Goal: Information Seeking & Learning: Learn about a topic

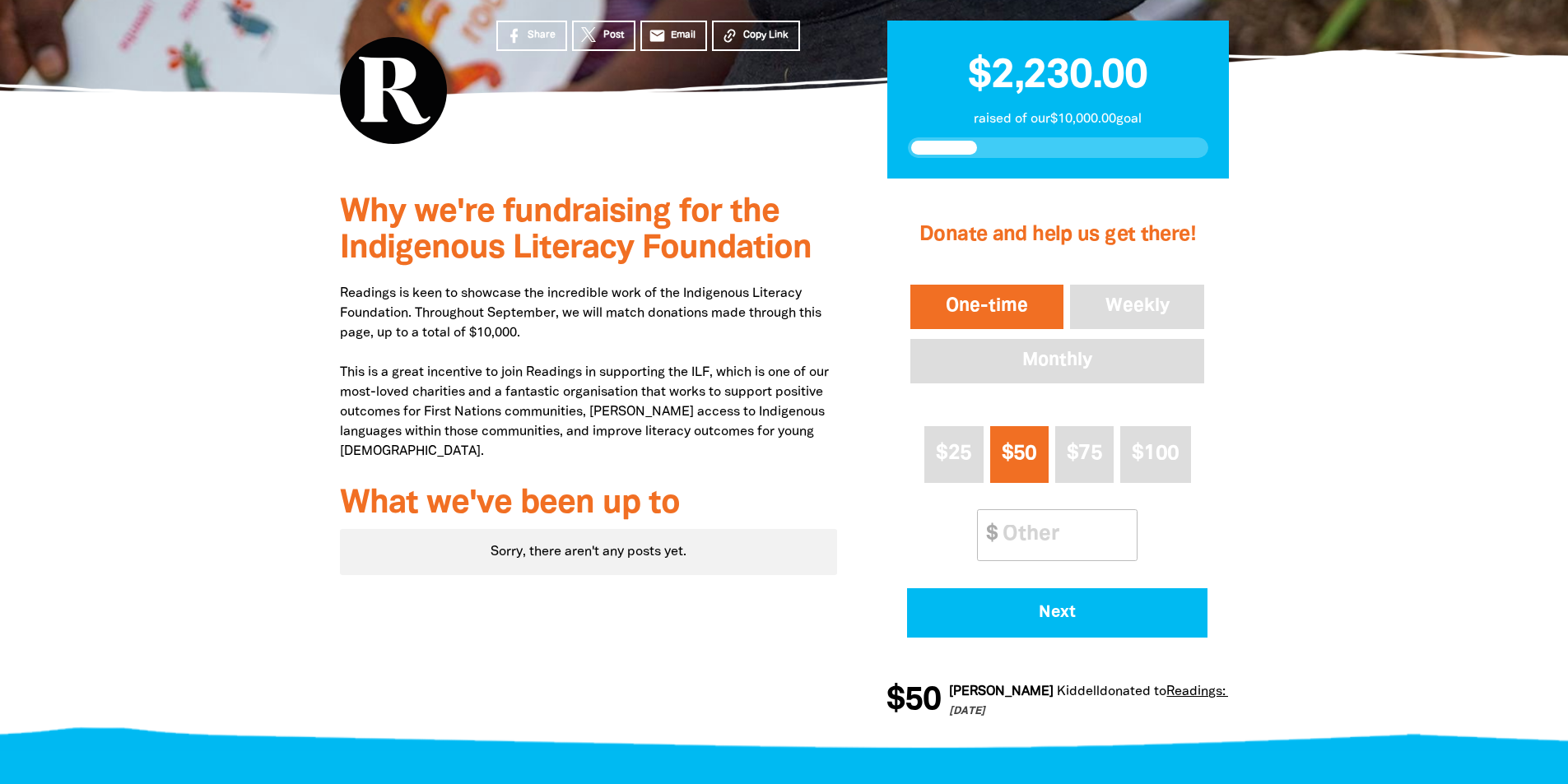
scroll to position [405, 0]
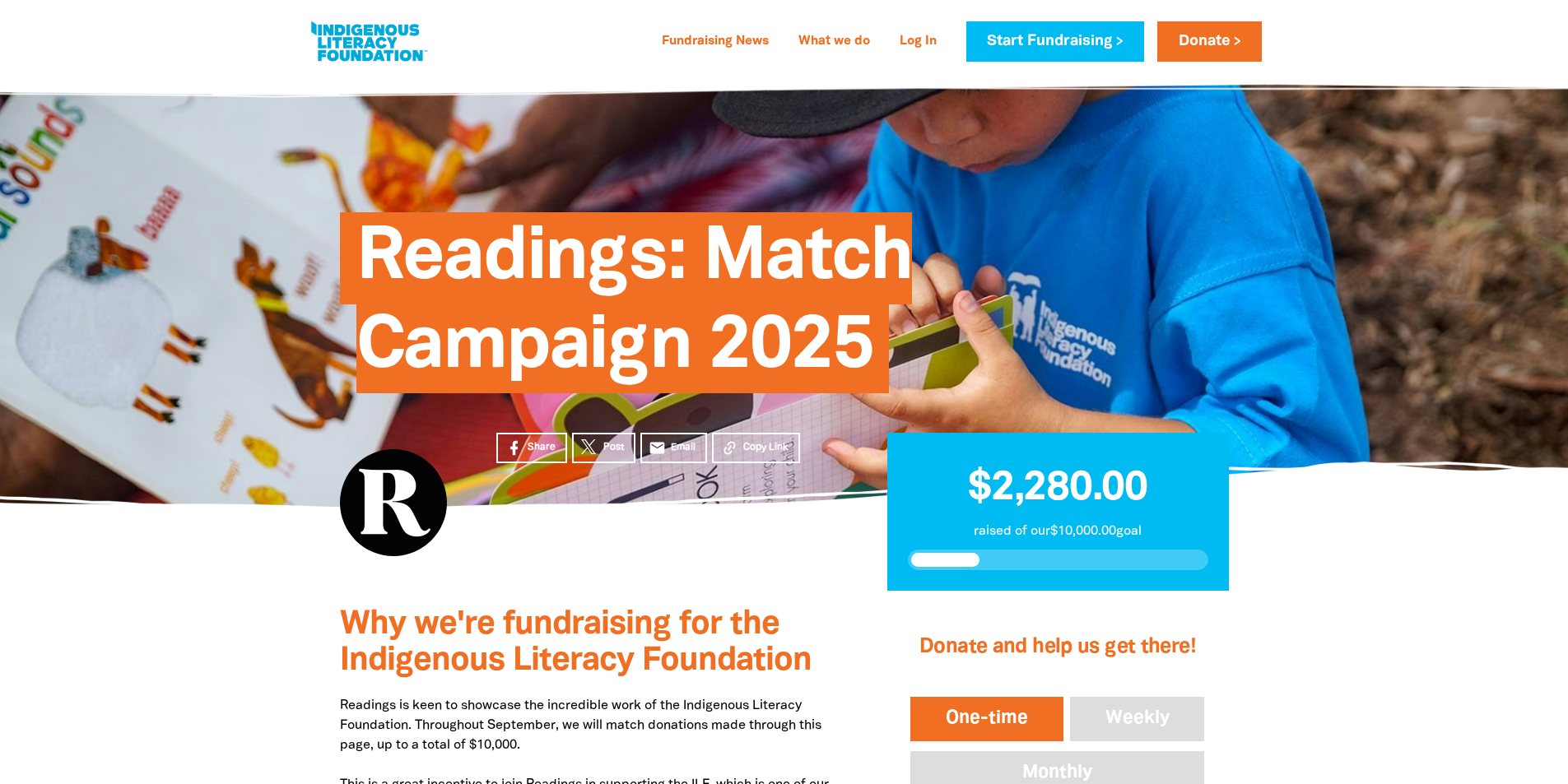
scroll to position [257, 0]
